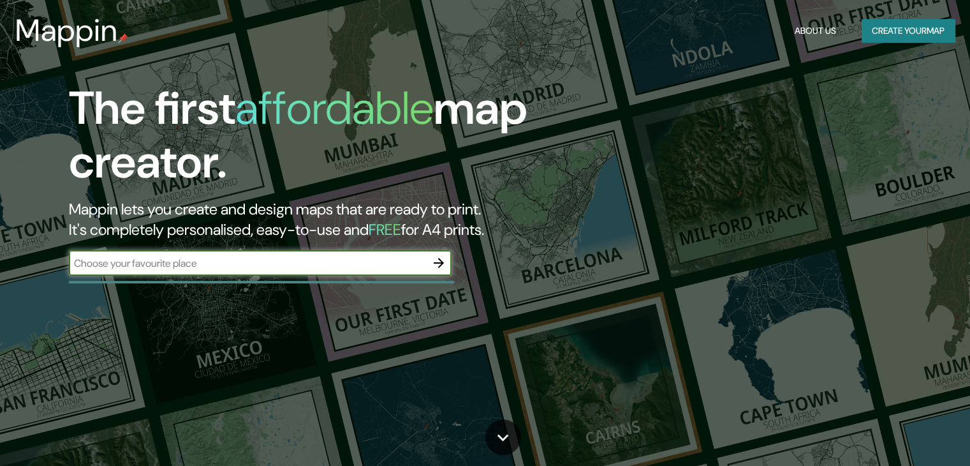
click at [241, 267] on input "text" at bounding box center [247, 263] width 357 height 15
type input "[GEOGRAPHIC_DATA]"
click at [441, 261] on icon "button" at bounding box center [439, 263] width 10 height 10
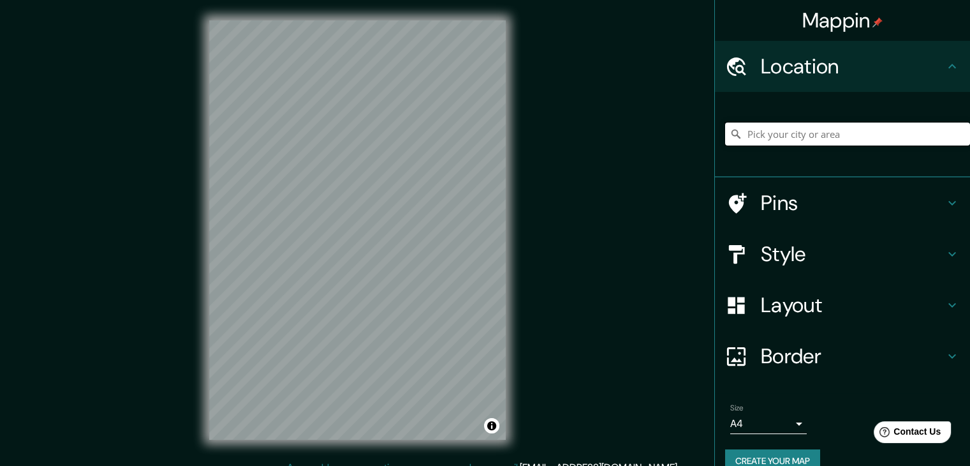
click at [832, 134] on input "Pick your city or area" at bounding box center [847, 133] width 245 height 23
click at [944, 201] on icon at bounding box center [951, 202] width 15 height 15
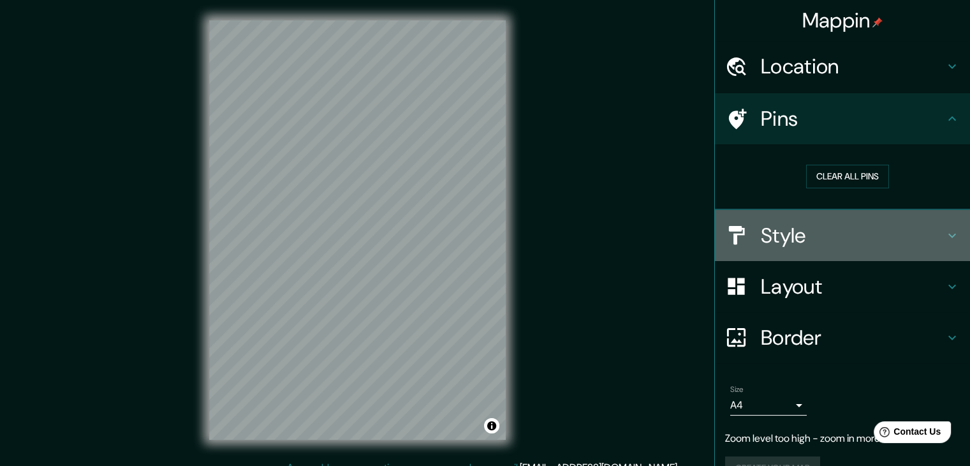
click at [939, 223] on div "Style" at bounding box center [842, 235] width 255 height 51
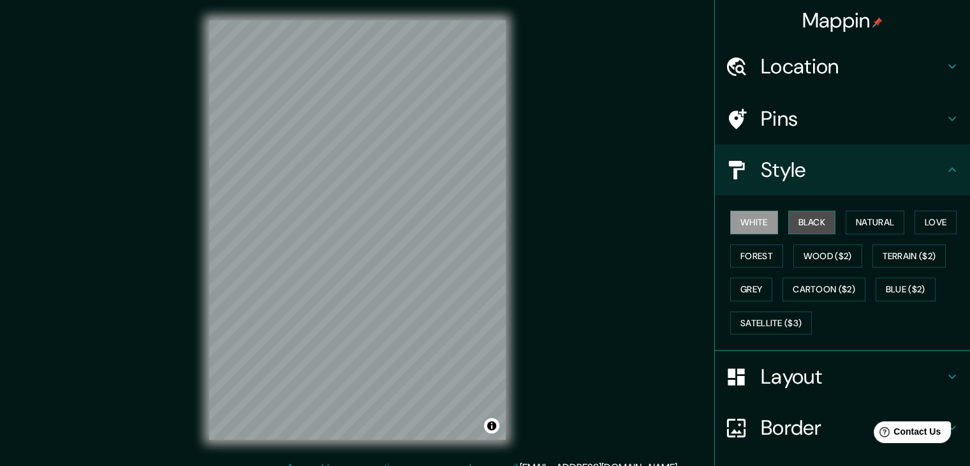
click at [803, 228] on button "Black" at bounding box center [812, 222] width 48 height 24
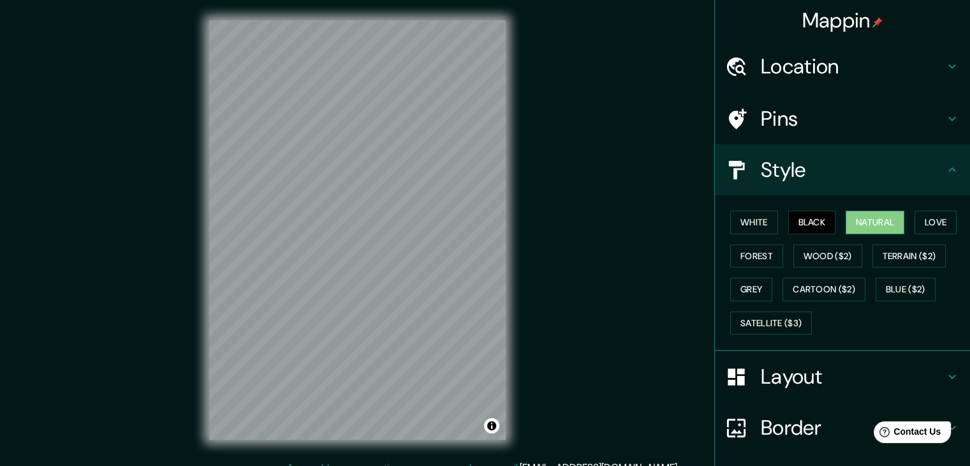
click at [872, 219] on button "Natural" at bounding box center [875, 222] width 59 height 24
click at [914, 224] on button "Love" at bounding box center [935, 222] width 42 height 24
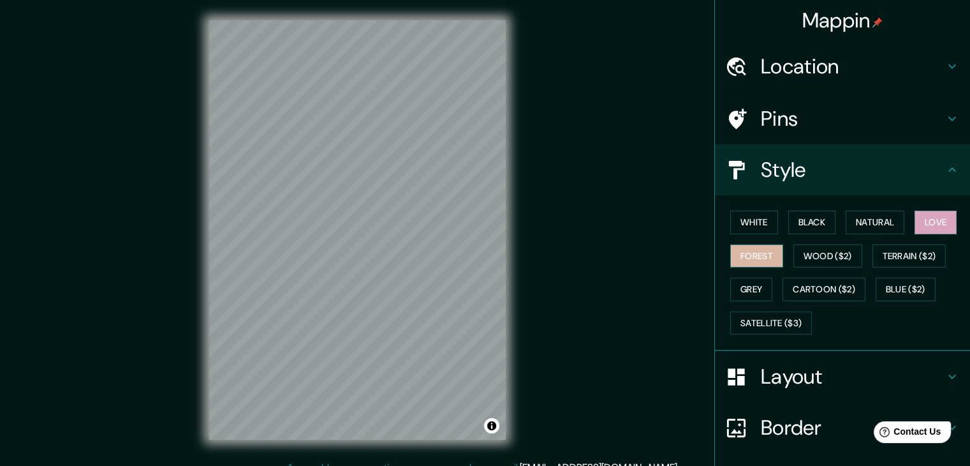
click at [738, 262] on button "Forest" at bounding box center [756, 256] width 53 height 24
click at [799, 258] on button "Wood ($2)" at bounding box center [827, 256] width 69 height 24
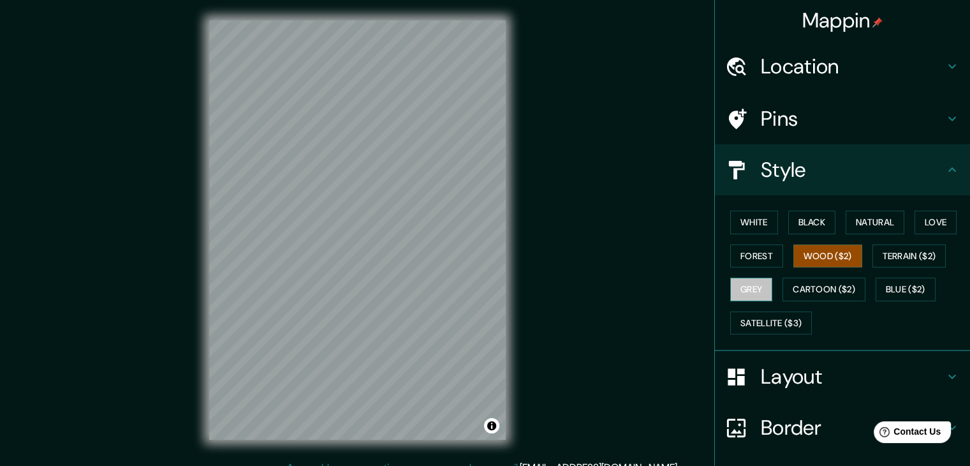
click at [742, 284] on button "Grey" at bounding box center [751, 289] width 42 height 24
click at [833, 284] on button "Cartoon ($2)" at bounding box center [823, 289] width 83 height 24
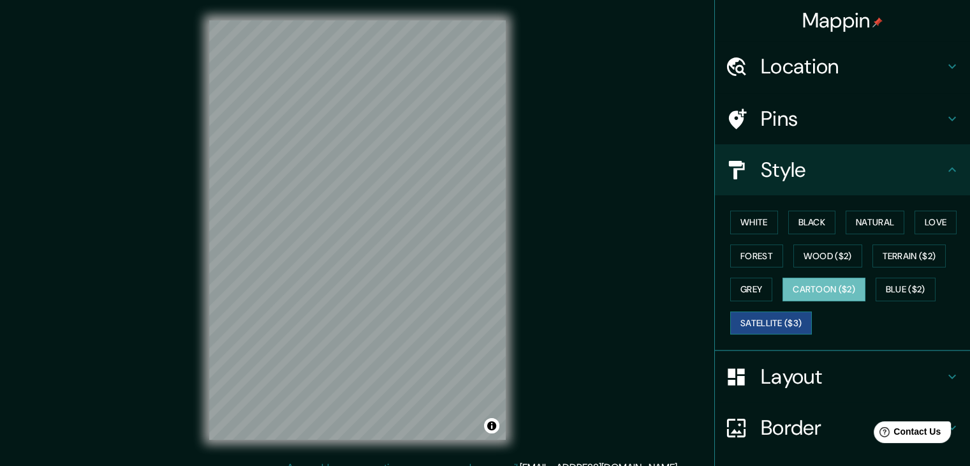
click at [773, 331] on button "Satellite ($3)" at bounding box center [771, 323] width 82 height 24
click at [798, 224] on button "Black" at bounding box center [812, 222] width 48 height 24
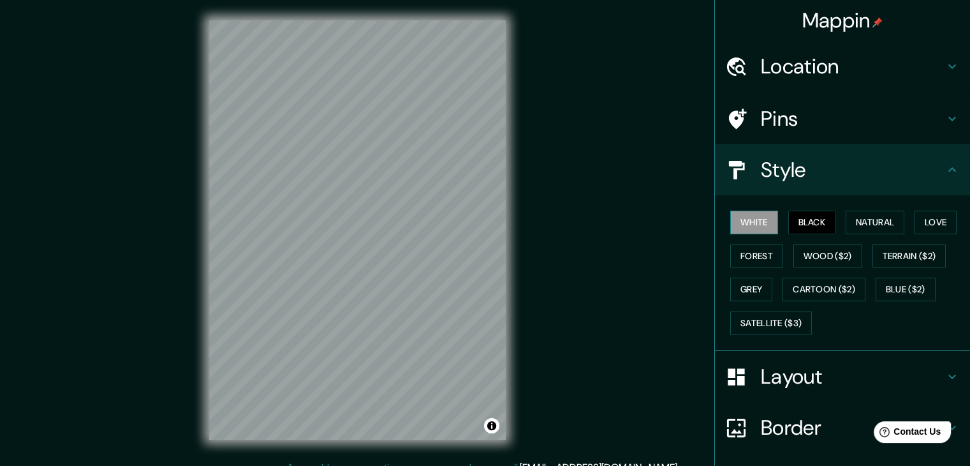
click at [749, 226] on button "White" at bounding box center [754, 222] width 48 height 24
click at [881, 217] on button "Natural" at bounding box center [875, 222] width 59 height 24
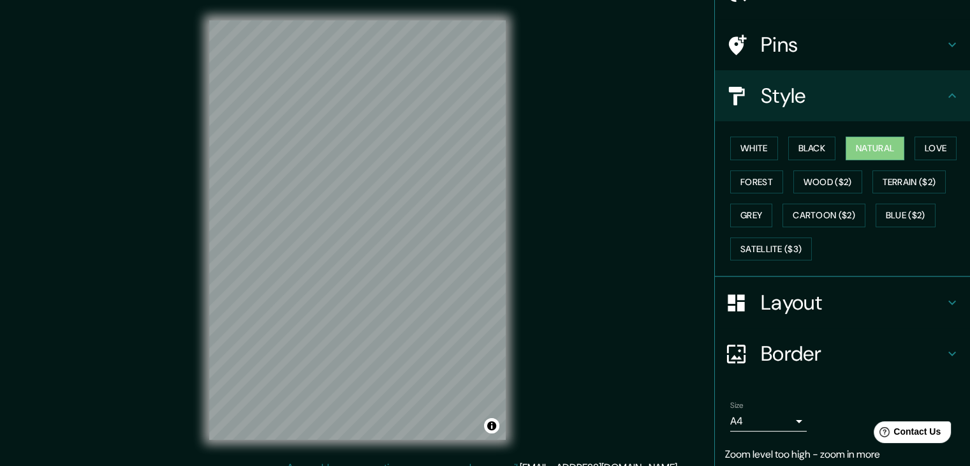
scroll to position [117, 0]
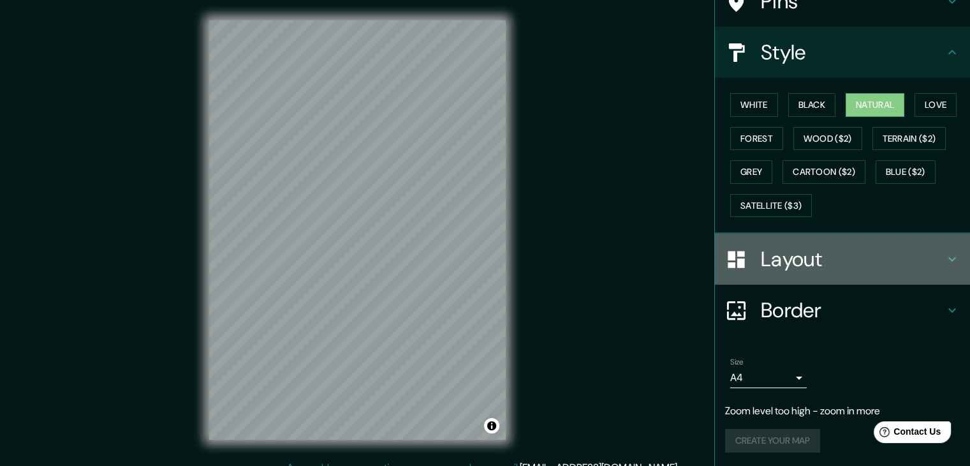
click at [944, 263] on icon at bounding box center [951, 258] width 15 height 15
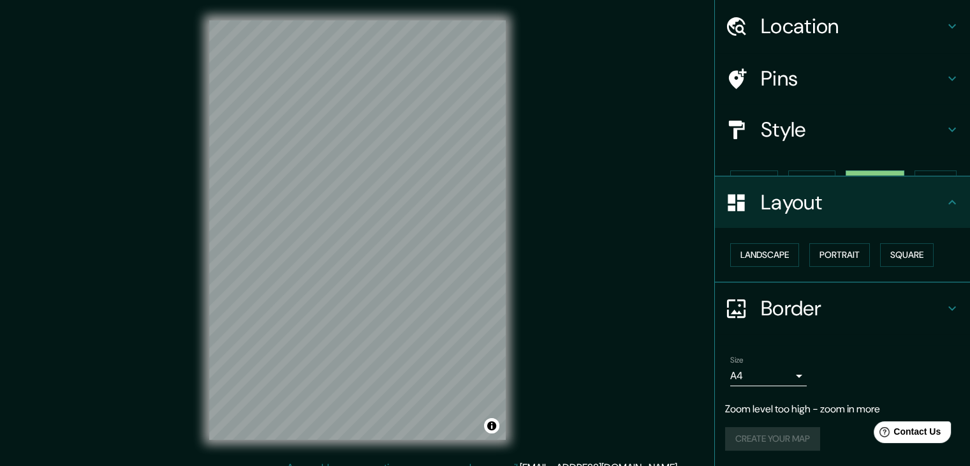
scroll to position [18, 0]
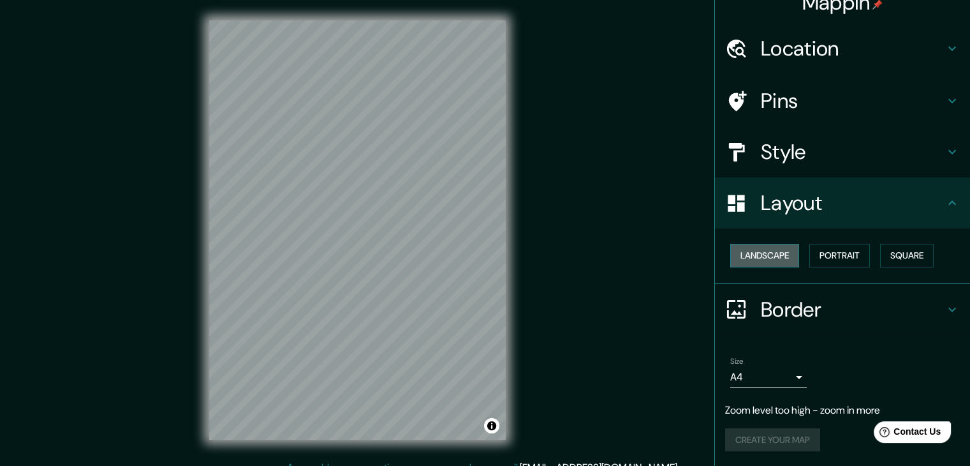
click at [759, 247] on button "Landscape" at bounding box center [764, 256] width 69 height 24
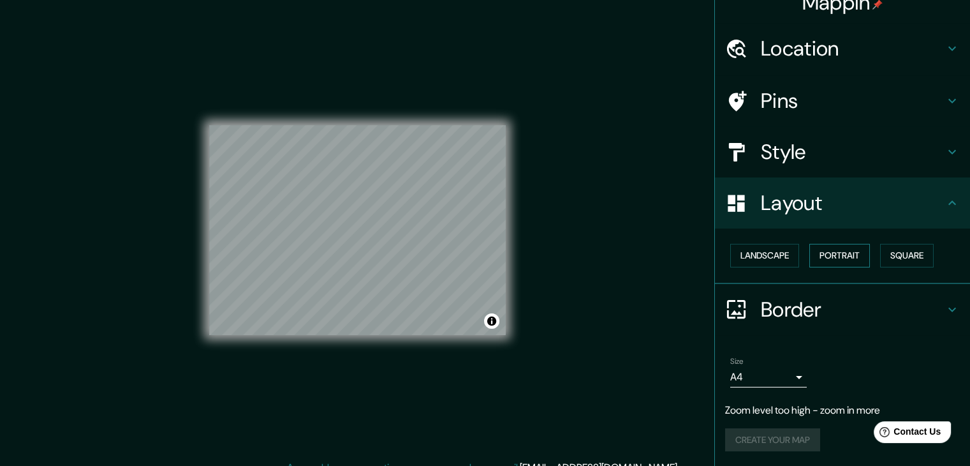
click at [835, 255] on button "Portrait" at bounding box center [839, 256] width 61 height 24
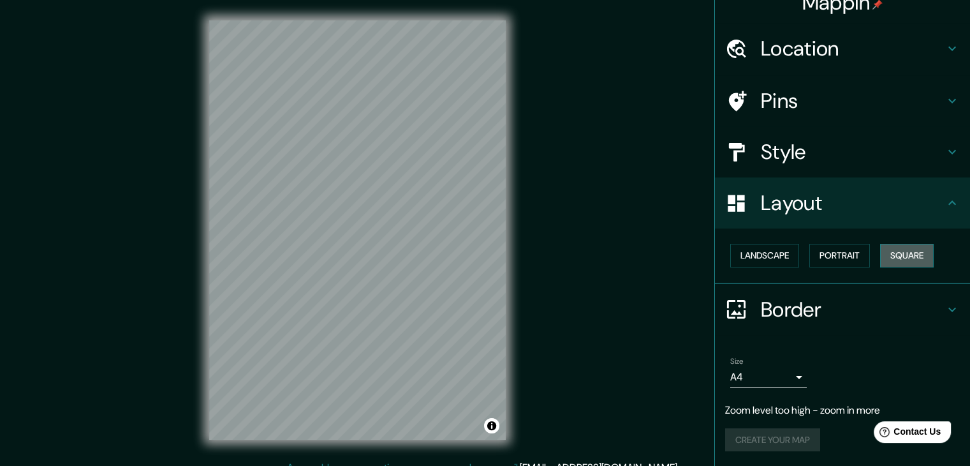
click at [902, 254] on button "Square" at bounding box center [907, 256] width 54 height 24
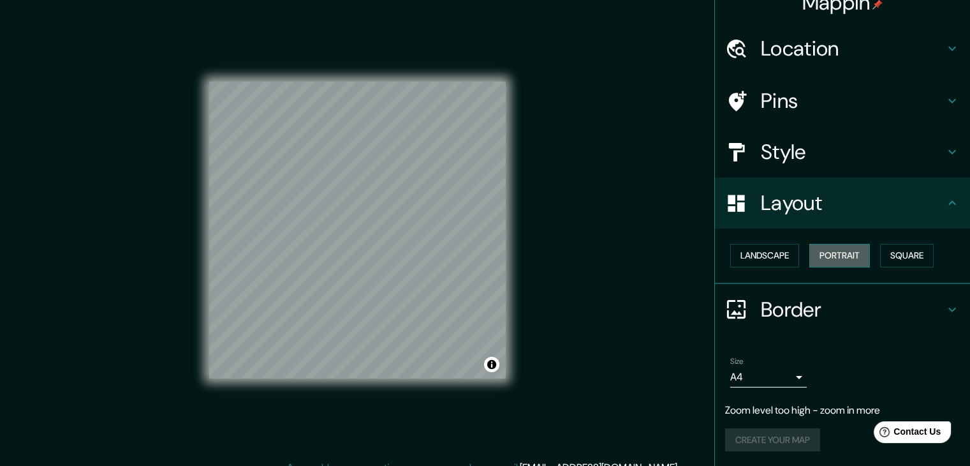
click at [829, 260] on button "Portrait" at bounding box center [839, 256] width 61 height 24
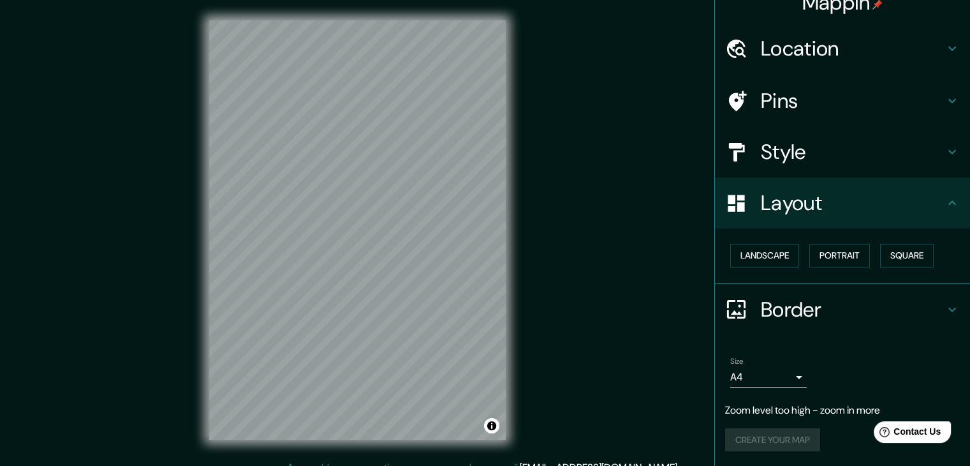
scroll to position [15, 0]
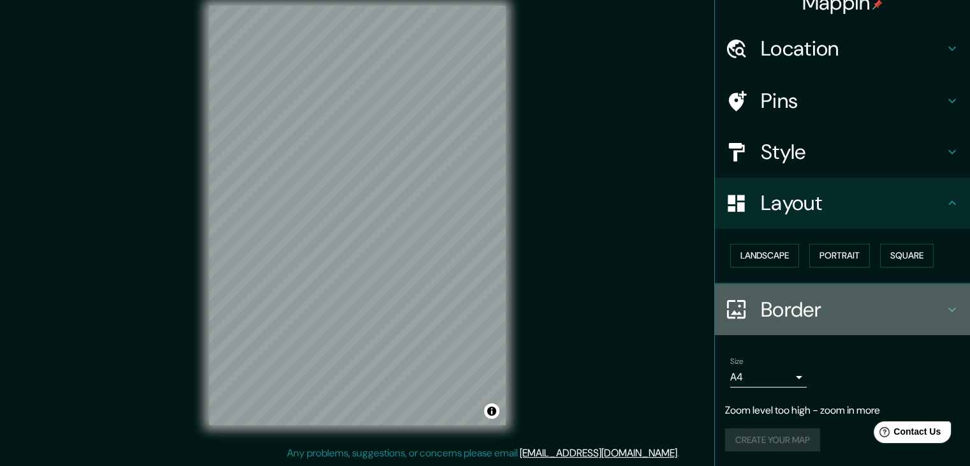
click at [921, 309] on h4 "Border" at bounding box center [853, 310] width 184 height 26
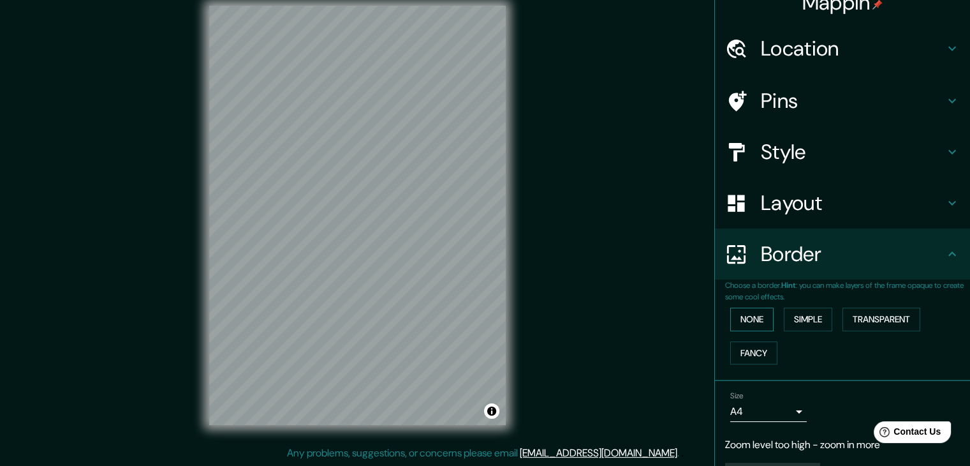
click at [756, 314] on button "None" at bounding box center [751, 319] width 43 height 24
click at [798, 317] on button "Simple" at bounding box center [808, 319] width 48 height 24
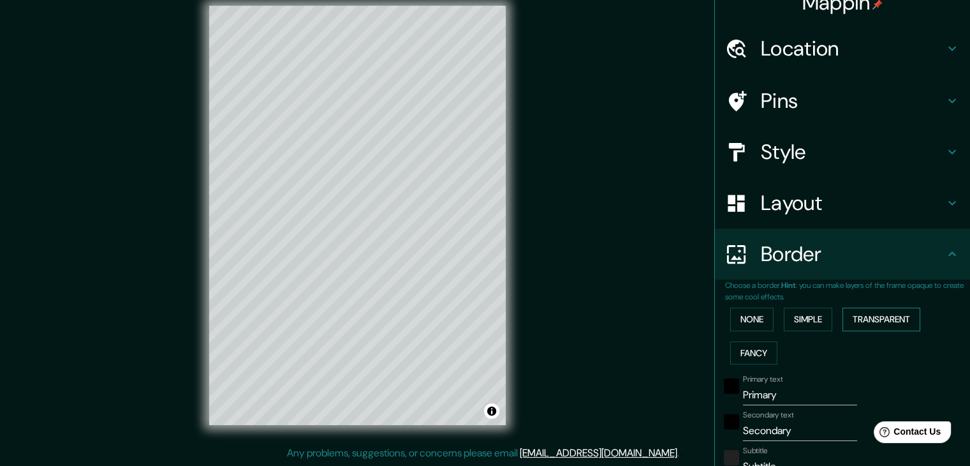
click at [856, 312] on button "Transparent" at bounding box center [881, 319] width 78 height 24
click at [754, 348] on button "Fancy" at bounding box center [753, 353] width 47 height 24
click at [730, 314] on button "None" at bounding box center [751, 319] width 43 height 24
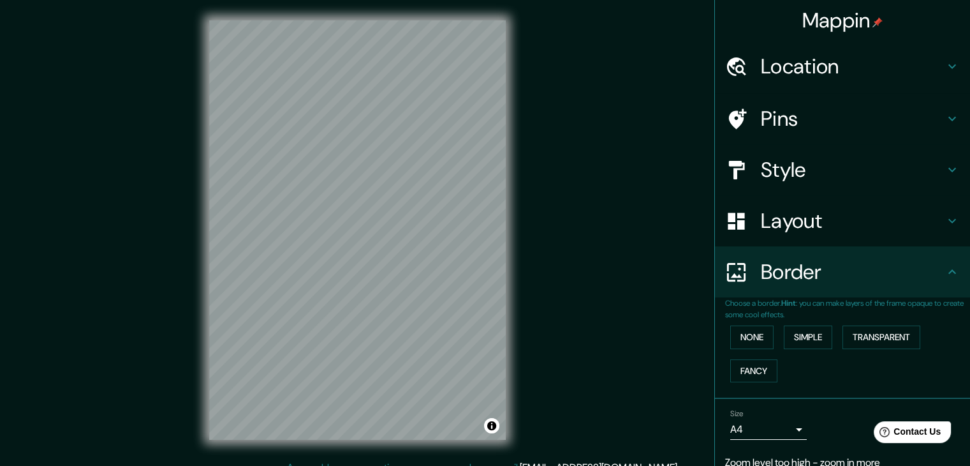
scroll to position [0, 0]
click at [944, 113] on icon at bounding box center [951, 118] width 15 height 15
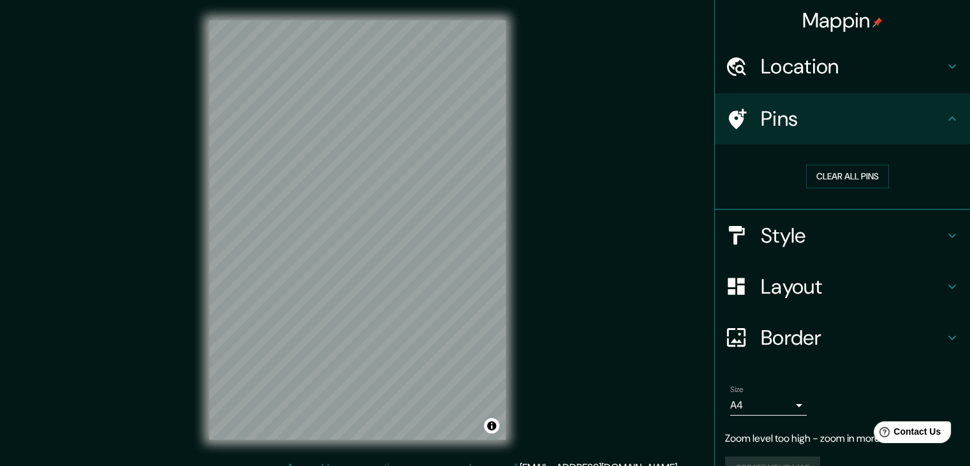
click at [944, 113] on icon at bounding box center [951, 118] width 15 height 15
click at [944, 210] on div "Style" at bounding box center [842, 235] width 255 height 51
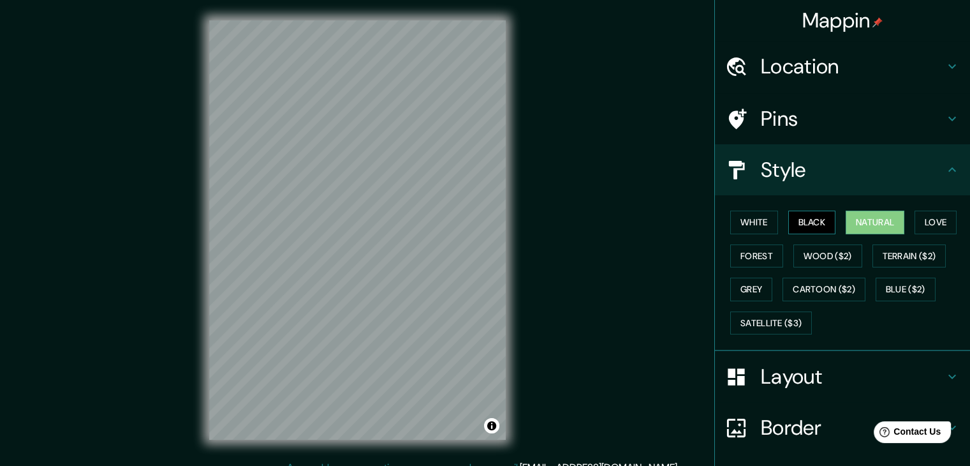
click at [788, 230] on button "Black" at bounding box center [812, 222] width 48 height 24
click at [747, 210] on button "White" at bounding box center [754, 222] width 48 height 24
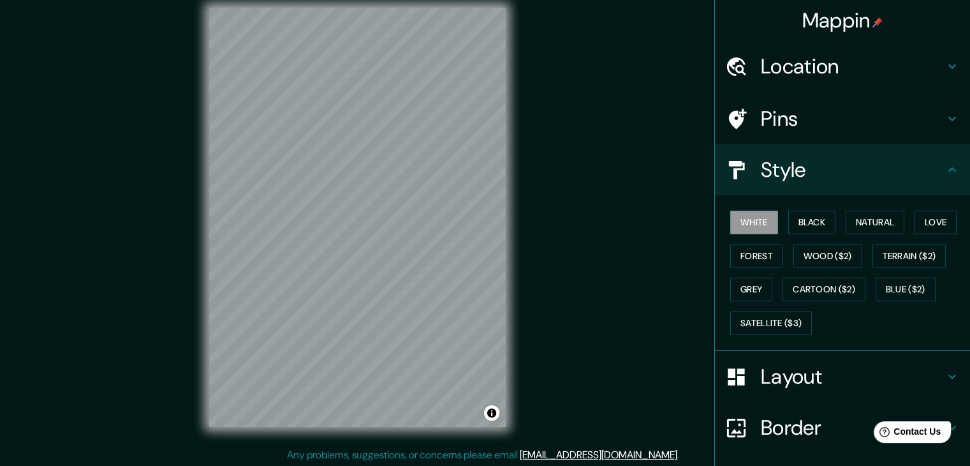
scroll to position [15, 0]
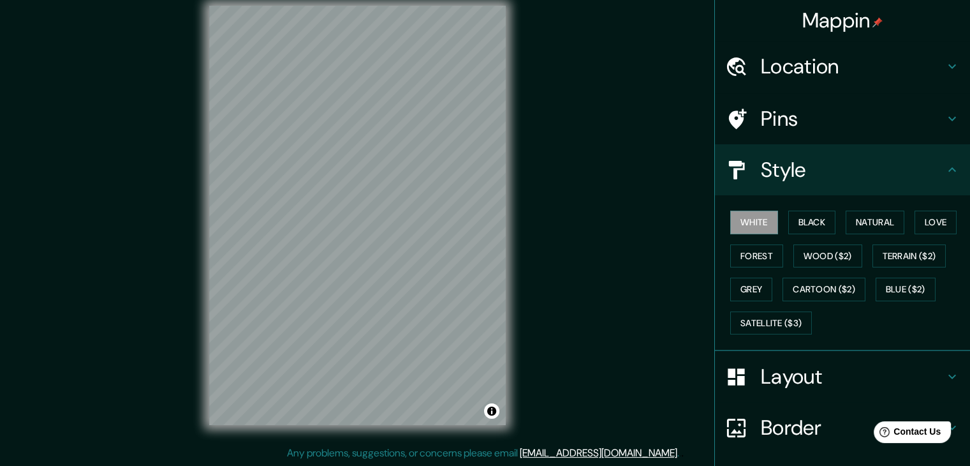
click at [918, 376] on h4 "Layout" at bounding box center [853, 376] width 184 height 26
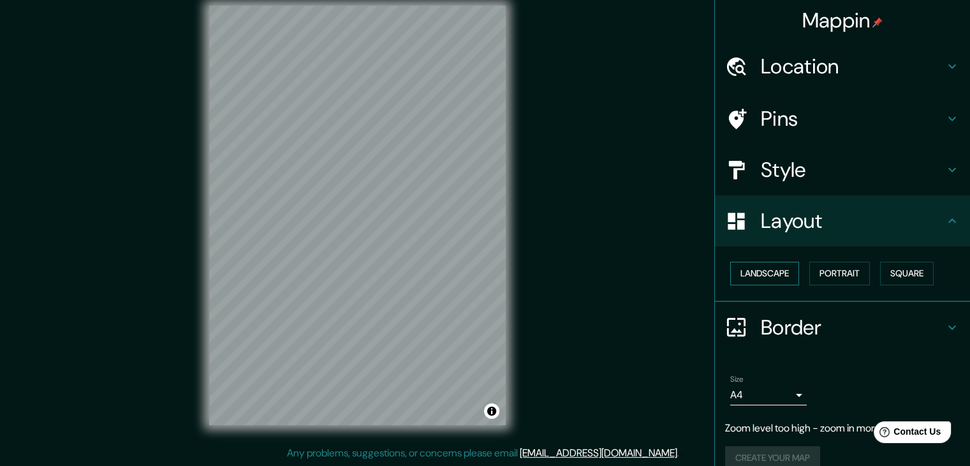
click at [760, 272] on button "Landscape" at bounding box center [764, 273] width 69 height 24
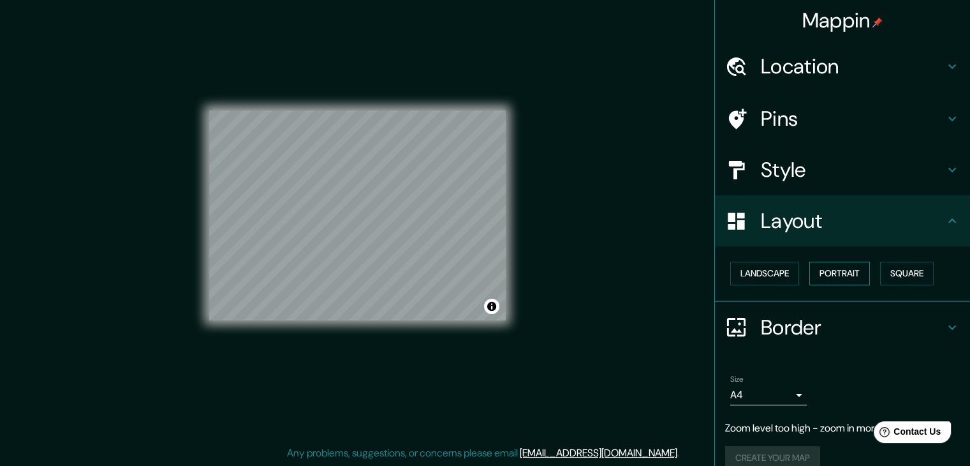
drag, startPoint x: 839, startPoint y: 261, endPoint x: 839, endPoint y: 268, distance: 7.7
click at [839, 268] on button "Portrait" at bounding box center [839, 273] width 61 height 24
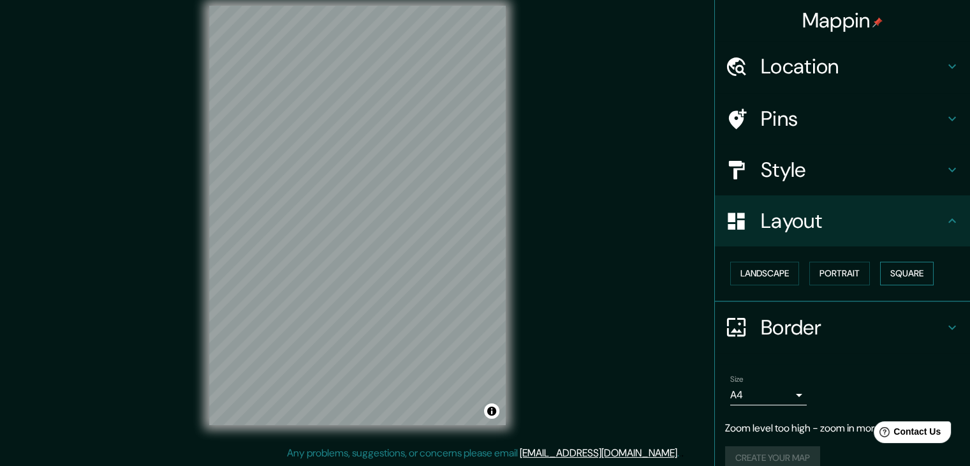
click at [881, 274] on button "Square" at bounding box center [907, 273] width 54 height 24
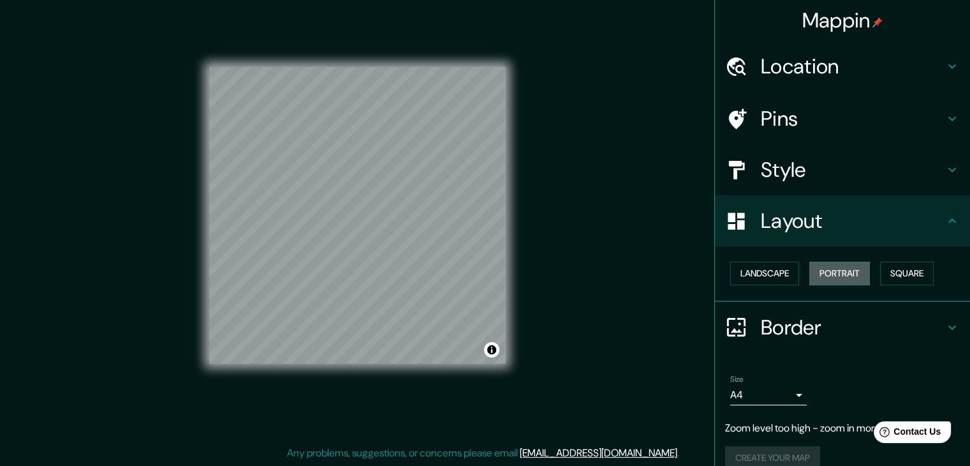
click at [809, 278] on button "Portrait" at bounding box center [839, 273] width 61 height 24
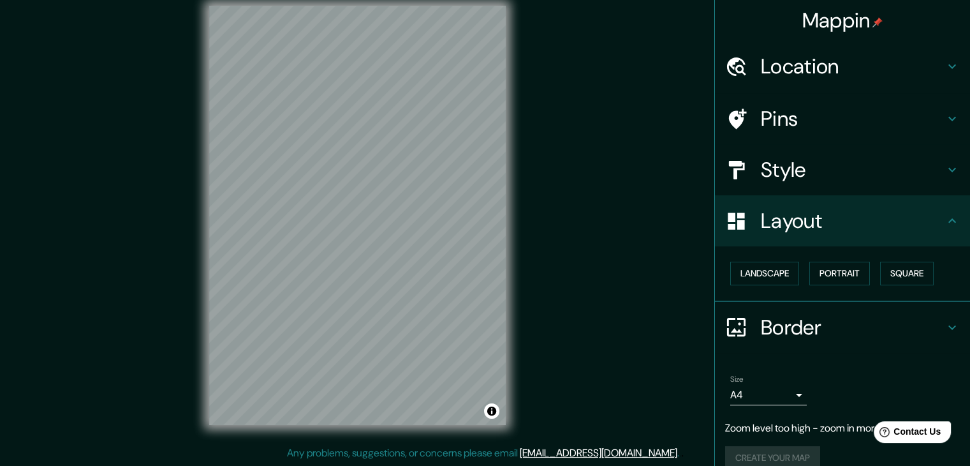
scroll to position [0, 0]
drag, startPoint x: 386, startPoint y: 132, endPoint x: 376, endPoint y: 130, distance: 10.4
click at [382, 128] on div at bounding box center [387, 133] width 10 height 10
click at [378, 226] on div at bounding box center [374, 222] width 10 height 10
click at [379, 133] on div at bounding box center [378, 134] width 10 height 10
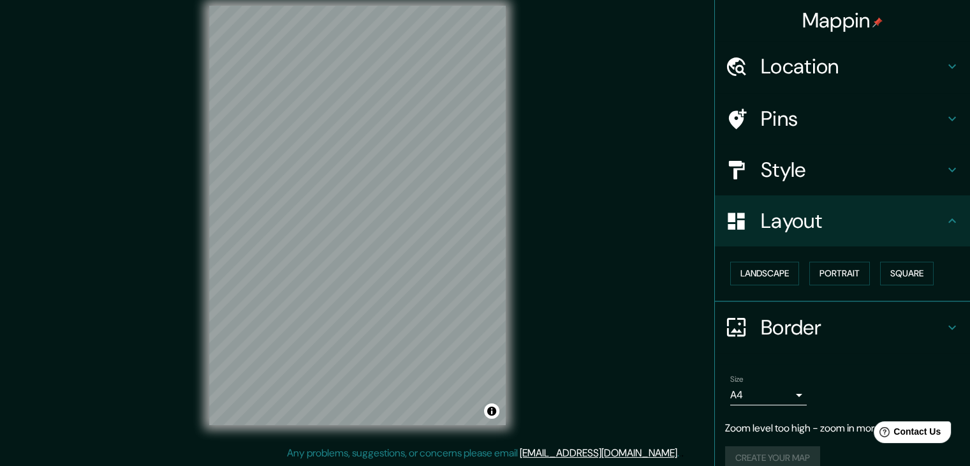
click at [908, 67] on h4 "Location" at bounding box center [853, 67] width 184 height 26
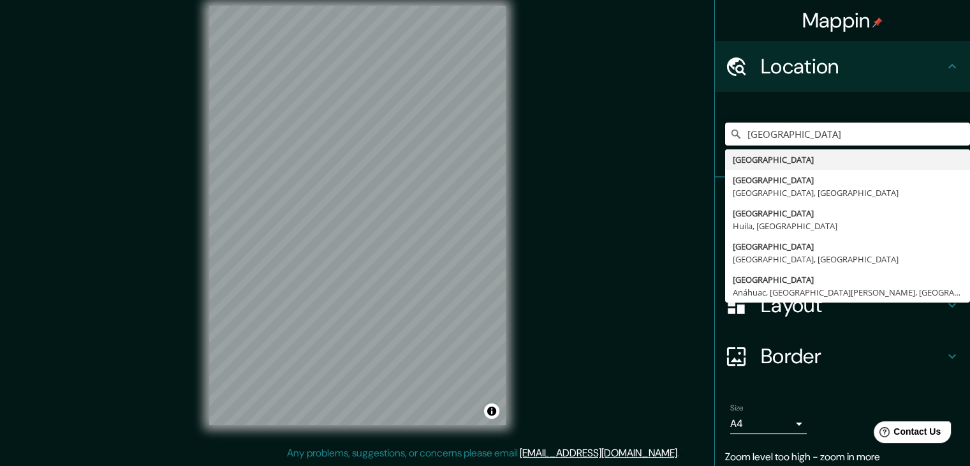
drag, startPoint x: 745, startPoint y: 138, endPoint x: 654, endPoint y: 143, distance: 91.3
click at [654, 143] on div "Mappin Location [GEOGRAPHIC_DATA] [GEOGRAPHIC_DATA] [GEOGRAPHIC_DATA] [GEOGRAPH…" at bounding box center [485, 225] width 970 height 480
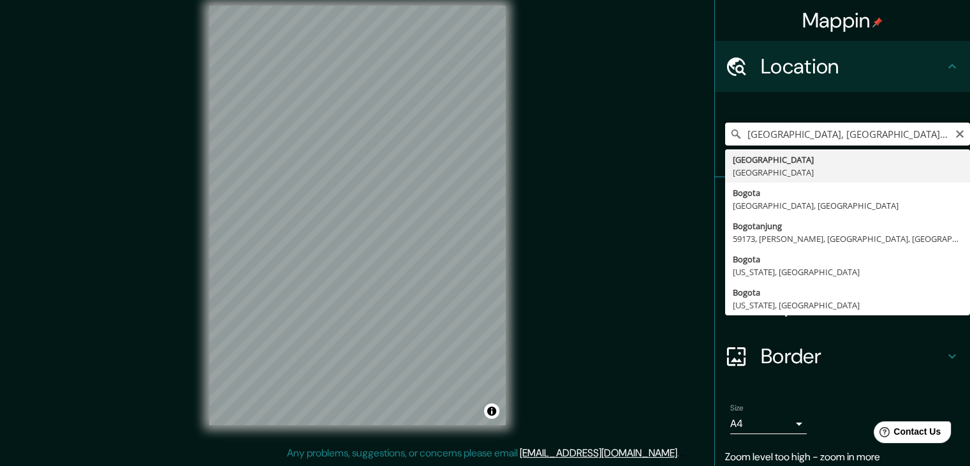
click at [955, 125] on input "[GEOGRAPHIC_DATA], [GEOGRAPHIC_DATA], [GEOGRAPHIC_DATA]" at bounding box center [847, 133] width 245 height 23
type input "[GEOGRAPHIC_DATA], [GEOGRAPHIC_DATA], [GEOGRAPHIC_DATA]"
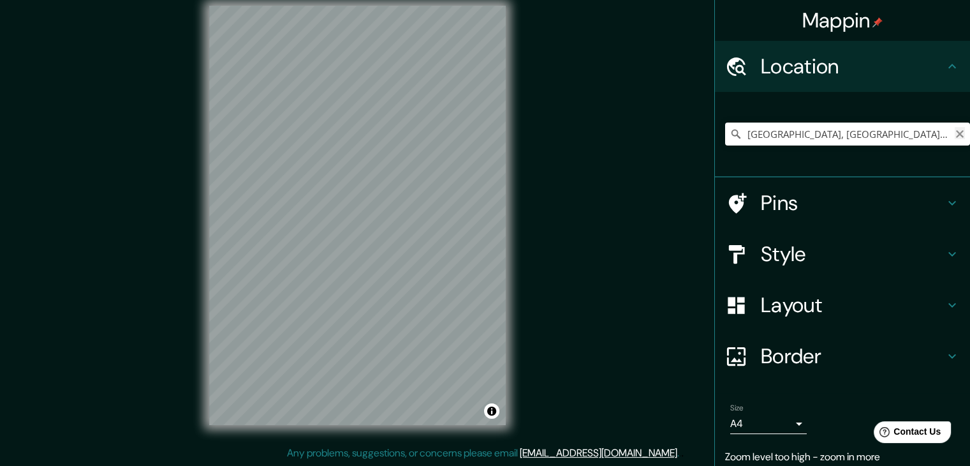
click at [955, 131] on icon "Clear" at bounding box center [960, 134] width 10 height 10
type input "[GEOGRAPHIC_DATA], [GEOGRAPHIC_DATA]"
